Goal: Task Accomplishment & Management: Manage account settings

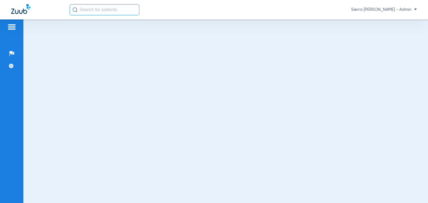
click at [405, 7] on span "Sierra [PERSON_NAME] - Admin" at bounding box center [384, 10] width 66 height 6
click at [408, 22] on button "Account Selection" at bounding box center [396, 19] width 40 height 11
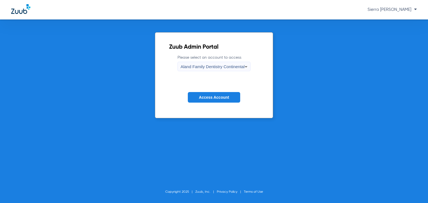
click at [193, 65] on span "Aland Family Dentistry Continental" at bounding box center [213, 66] width 64 height 5
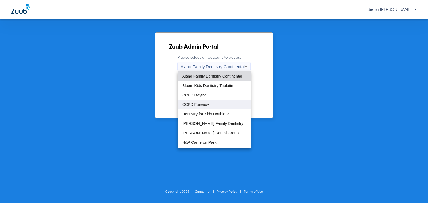
click at [214, 102] on mat-option "CCPD Fairview" at bounding box center [214, 104] width 73 height 9
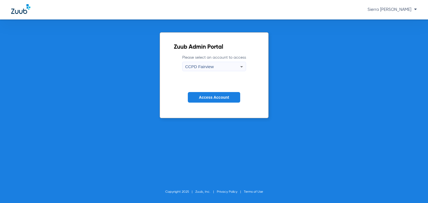
click at [198, 96] on button "Access Account" at bounding box center [214, 97] width 52 height 11
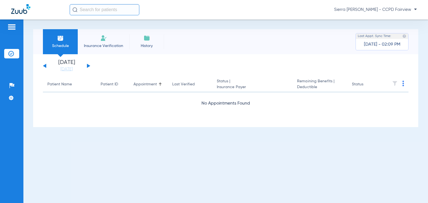
click at [86, 67] on div "Saturday 06-14-2025 Sunday 06-15-2025 Monday 06-16-2025 Tuesday 06-17-2025 Wedn…" at bounding box center [66, 66] width 47 height 12
click at [89, 66] on button at bounding box center [88, 66] width 3 height 4
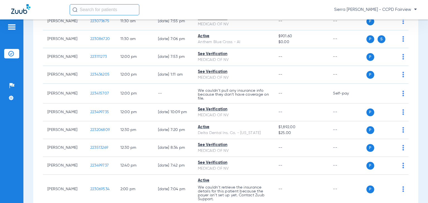
scroll to position [652, 0]
click at [9, 180] on div "Patients Insurance Verification Setup Help Center Settings" at bounding box center [11, 121] width 23 height 203
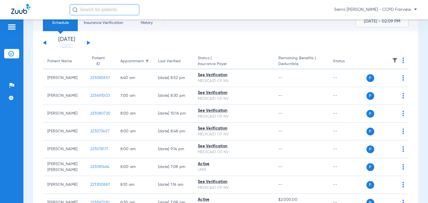
scroll to position [0, 0]
